Goal: Task Accomplishment & Management: Use online tool/utility

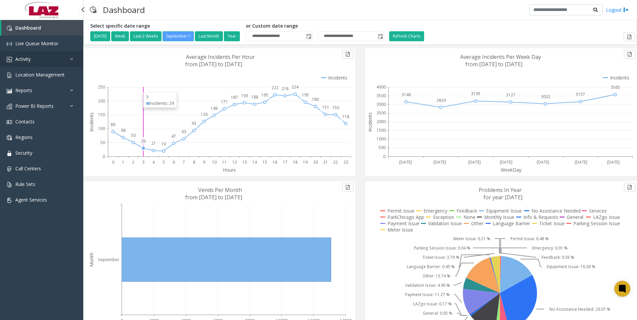
click at [23, 59] on span "Activity" at bounding box center [22, 59] width 15 height 6
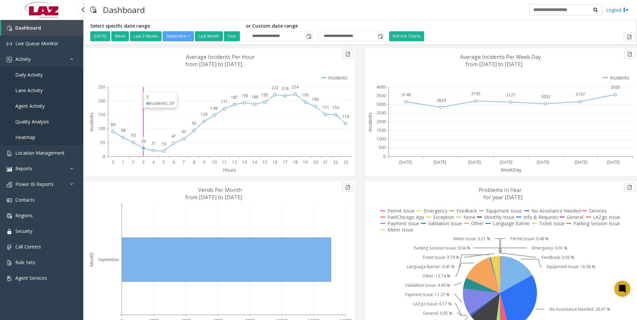
click at [22, 73] on span "Daily Activity" at bounding box center [28, 75] width 27 height 6
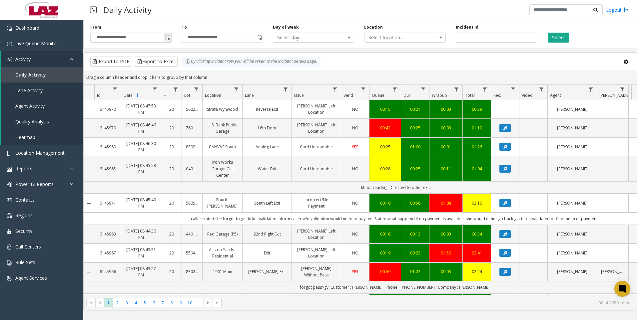
click at [169, 38] on span "Toggle popup" at bounding box center [167, 37] width 5 height 5
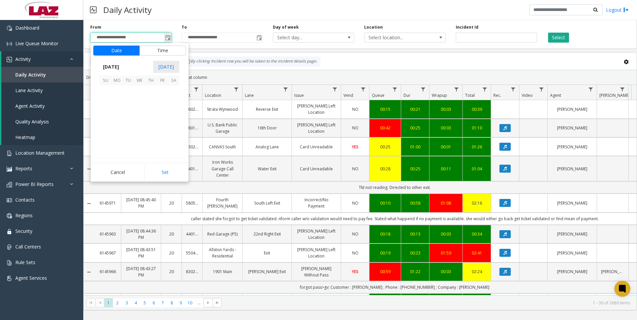
scroll to position [119480, 0]
click at [160, 50] on button "Time" at bounding box center [162, 51] width 47 height 10
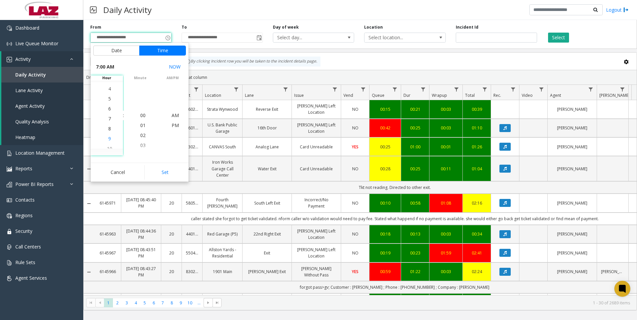
scroll to position [70, 0]
click at [108, 116] on span "7" at bounding box center [109, 115] width 3 height 6
click at [141, 116] on span "00" at bounding box center [142, 115] width 5 height 6
click at [172, 125] on span "PM" at bounding box center [174, 125] width 7 height 6
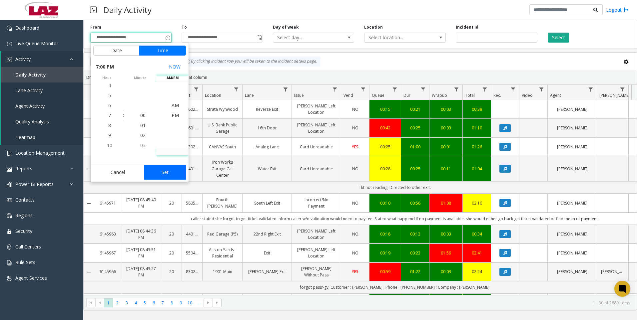
click at [172, 173] on button "Set" at bounding box center [165, 172] width 42 height 15
type input "**********"
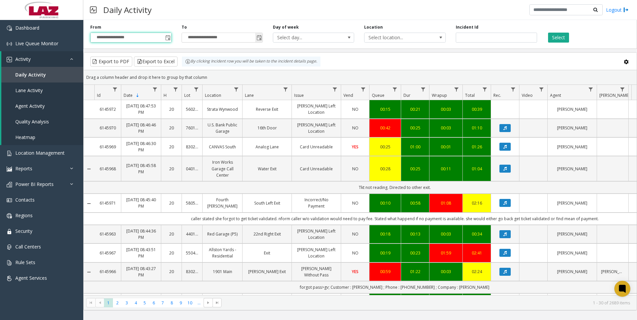
click at [259, 38] on span "Toggle popup" at bounding box center [258, 37] width 5 height 5
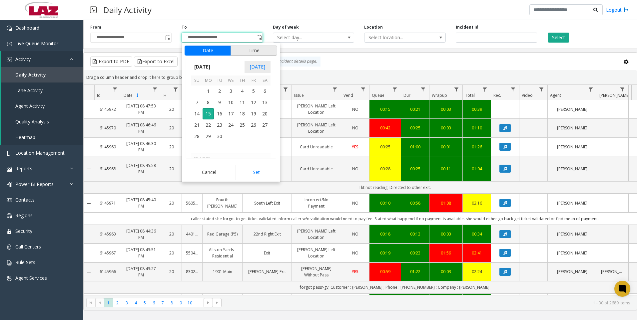
click at [250, 50] on button "Time" at bounding box center [253, 51] width 47 height 10
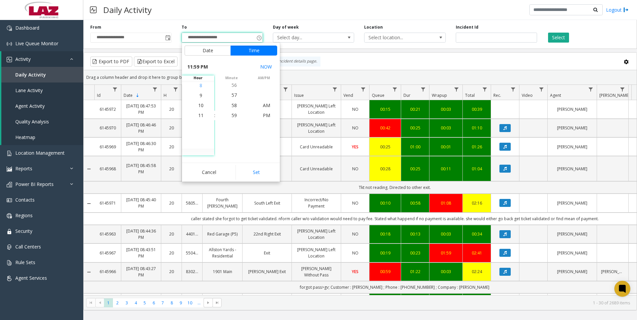
click at [199, 86] on span "8" at bounding box center [200, 85] width 3 height 6
click at [231, 85] on span "49" at bounding box center [233, 85] width 5 height 6
click at [265, 115] on span "PM" at bounding box center [266, 115] width 7 height 6
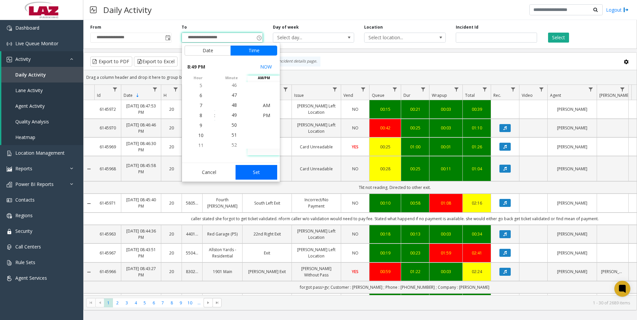
click at [261, 171] on button "Set" at bounding box center [256, 172] width 42 height 15
type input "**********"
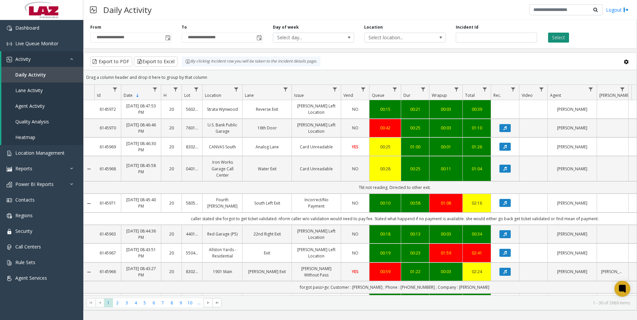
click at [558, 35] on button "Select" at bounding box center [558, 38] width 21 height 10
click at [155, 61] on button "Export to Excel" at bounding box center [156, 62] width 44 height 10
